Goal: Information Seeking & Learning: Learn about a topic

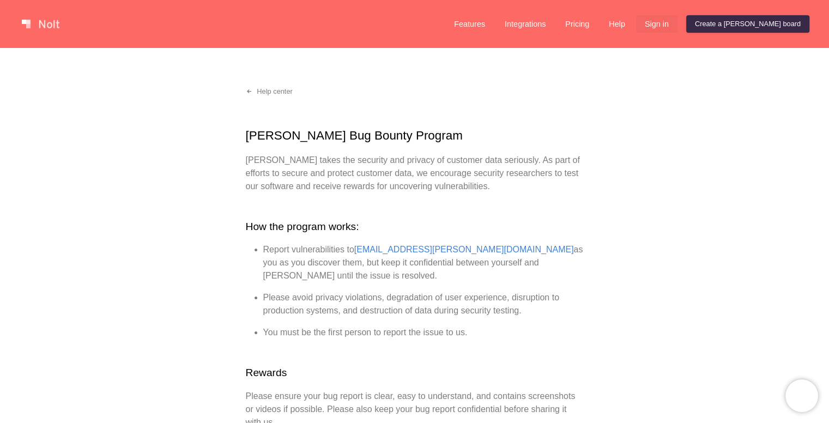
click at [677, 24] on link "Sign in" at bounding box center [656, 23] width 41 height 17
click at [798, 17] on link "Create a [PERSON_NAME] board" at bounding box center [747, 23] width 123 height 17
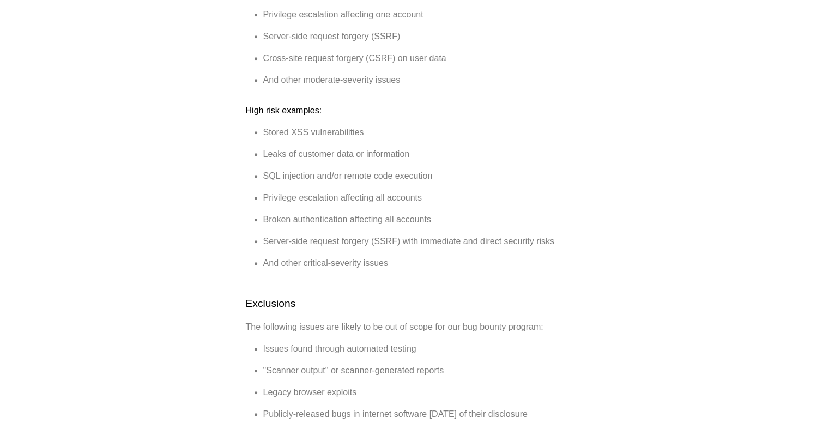
scroll to position [1310, 0]
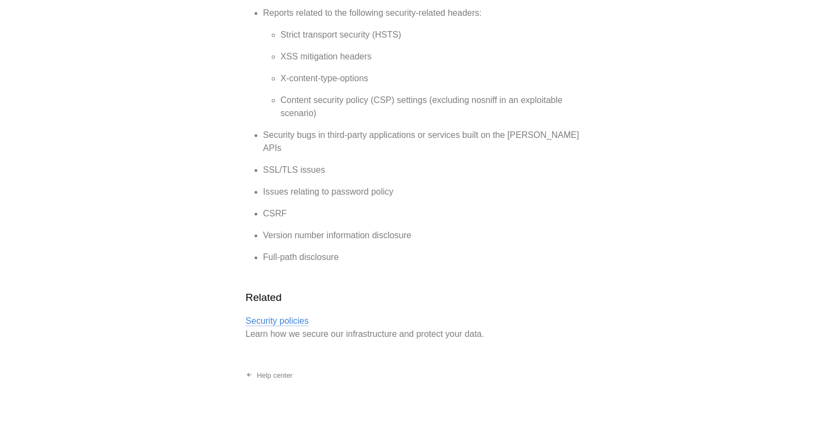
click at [294, 316] on link "Security policies" at bounding box center [277, 321] width 63 height 10
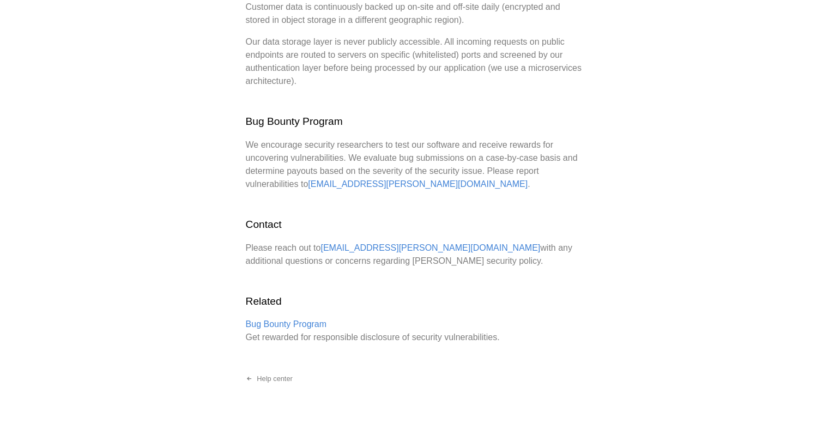
scroll to position [517, 0]
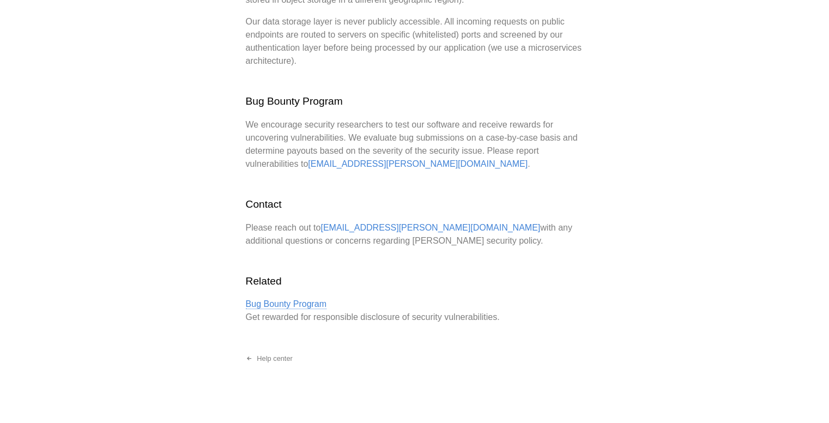
click at [296, 299] on link "Bug Bounty Program" at bounding box center [286, 304] width 81 height 10
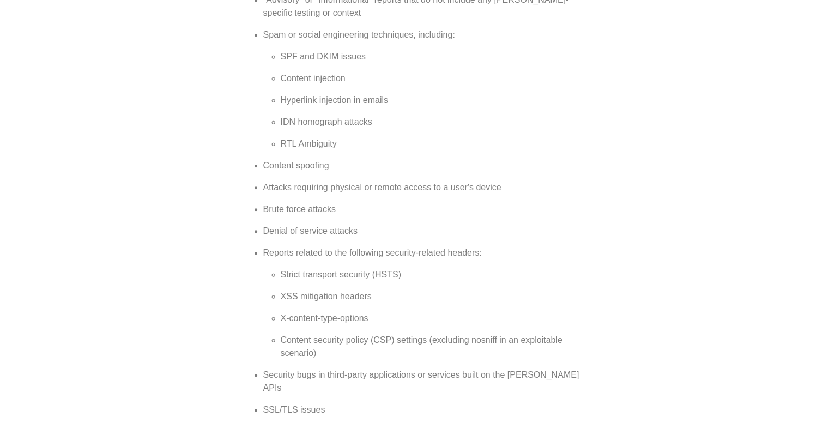
scroll to position [1296, 0]
